Goal: Task Accomplishment & Management: Use online tool/utility

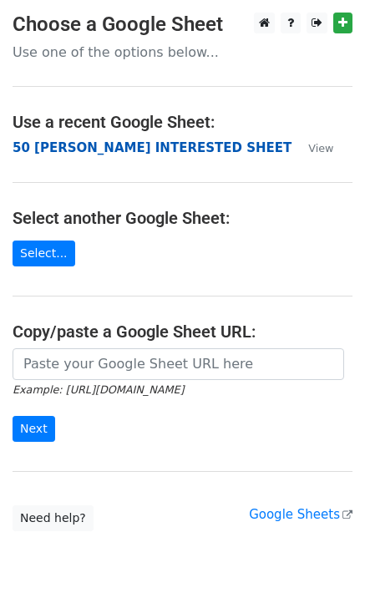
click at [73, 149] on strong "50 [PERSON_NAME] INTERESTED SHEET" at bounding box center [152, 147] width 279 height 15
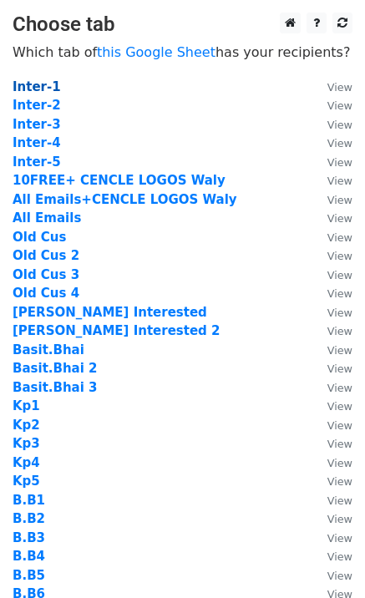
click at [48, 85] on strong "Inter-1" at bounding box center [37, 86] width 48 height 15
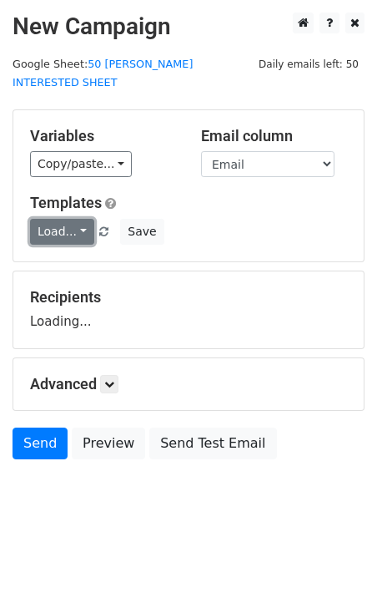
click at [61, 219] on link "Load..." at bounding box center [62, 232] width 64 height 26
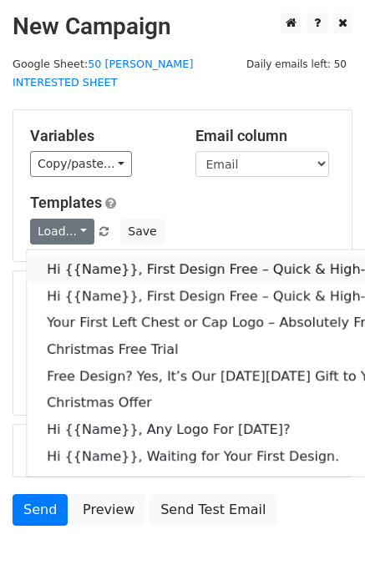
click at [121, 256] on link "Hi {{Name}}, First Design Free – Quick & High-Quality Digitizing!" at bounding box center [266, 269] width 479 height 27
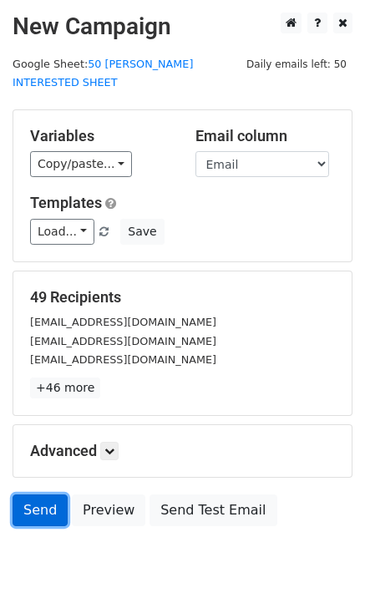
click at [48, 494] on link "Send" at bounding box center [40, 510] width 55 height 32
